Goal: Task Accomplishment & Management: Manage account settings

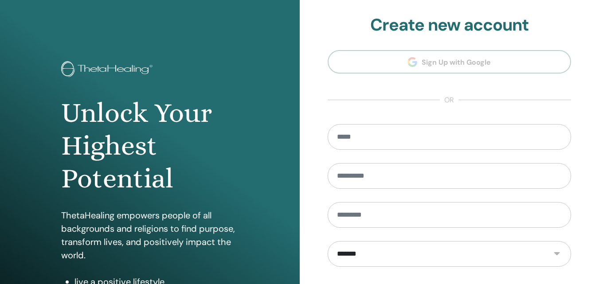
scroll to position [141, 0]
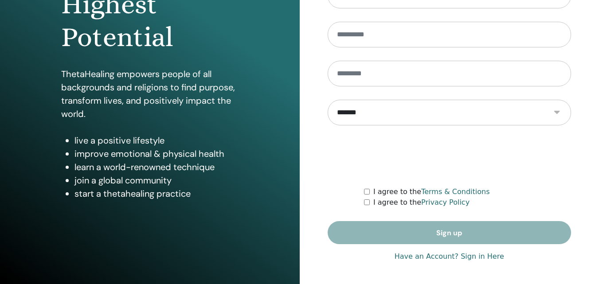
drag, startPoint x: 605, startPoint y: 51, endPoint x: 605, endPoint y: 251, distance: 200.4
click at [599, 143] on html "**********" at bounding box center [299, 1] width 599 height 284
click at [491, 259] on link "Have an Account? Sign in Here" at bounding box center [450, 256] width 110 height 11
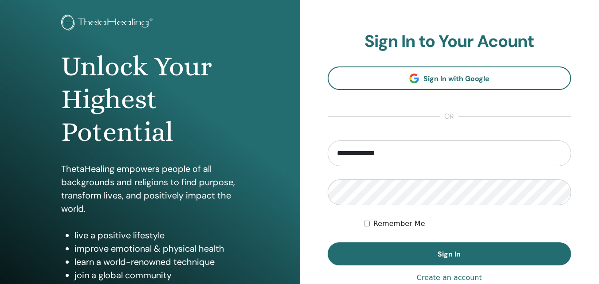
scroll to position [49, 0]
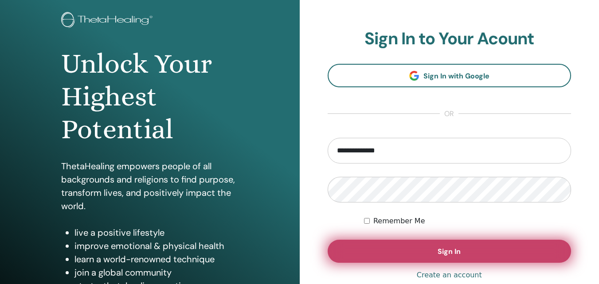
click at [529, 260] on button "Sign In" at bounding box center [450, 251] width 244 height 23
